Goal: Task Accomplishment & Management: Manage account settings

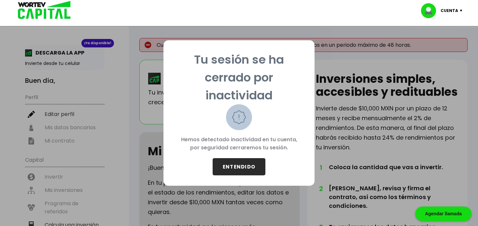
click at [226, 170] on button "ENTENDIDO" at bounding box center [238, 166] width 53 height 17
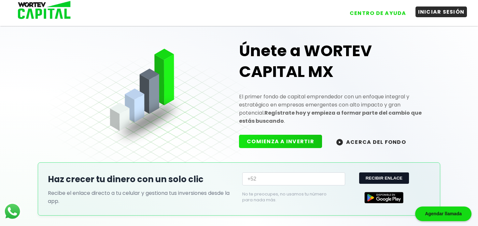
click at [425, 12] on button "INICIAR SESIÓN" at bounding box center [441, 12] width 52 height 11
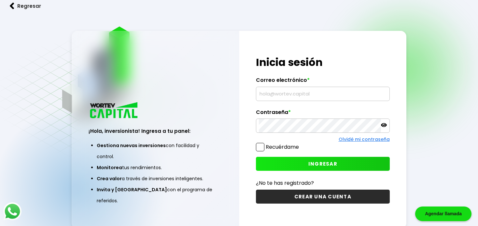
type input "[EMAIL_ADDRESS][DOMAIN_NAME]"
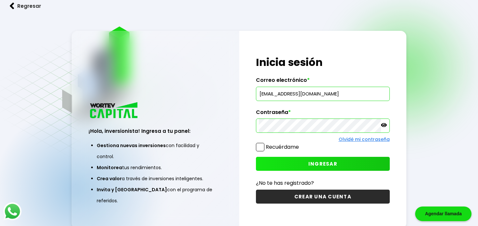
click at [275, 147] on label "Recuérdame" at bounding box center [282, 146] width 33 height 7
click at [300, 144] on input "Recuérdame" at bounding box center [300, 144] width 0 height 0
click at [302, 168] on button "INGRESAR" at bounding box center [322, 164] width 133 height 14
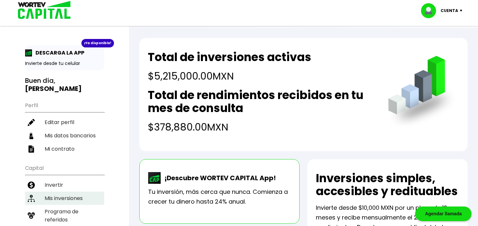
click at [63, 192] on li "Mis inversiones" at bounding box center [64, 198] width 79 height 13
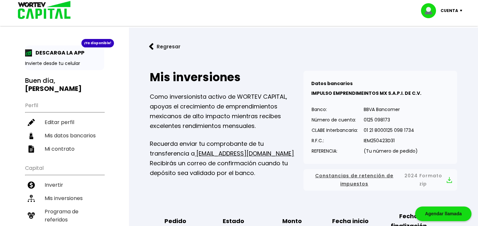
click at [50, 7] on img at bounding box center [42, 10] width 62 height 21
click at [46, 10] on img at bounding box center [42, 10] width 62 height 21
